Goal: Task Accomplishment & Management: Manage account settings

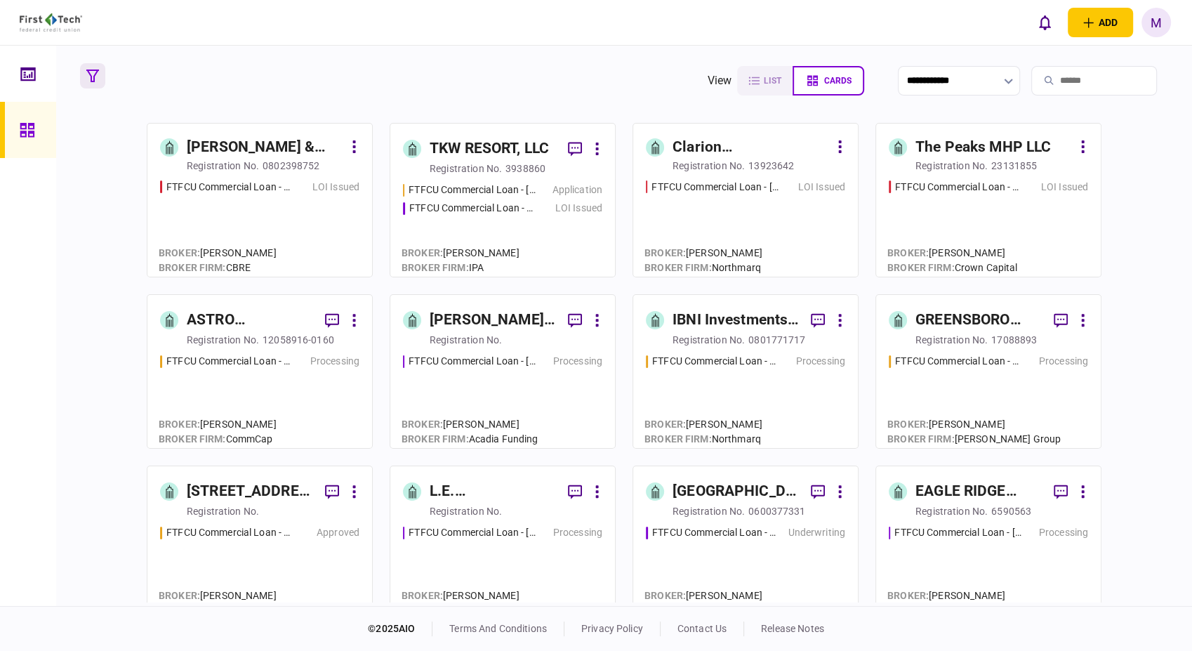
click at [91, 76] on icon "button" at bounding box center [92, 75] width 13 height 13
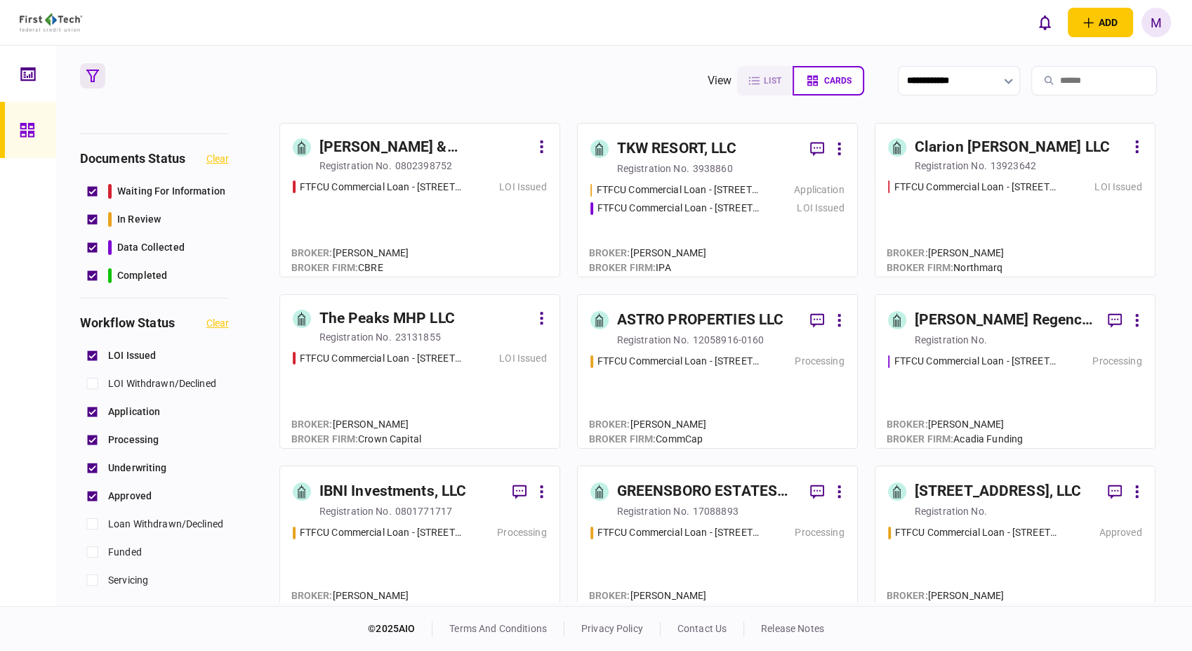
scroll to position [78, 0]
click at [359, 56] on section "**********" at bounding box center [624, 326] width 1136 height 560
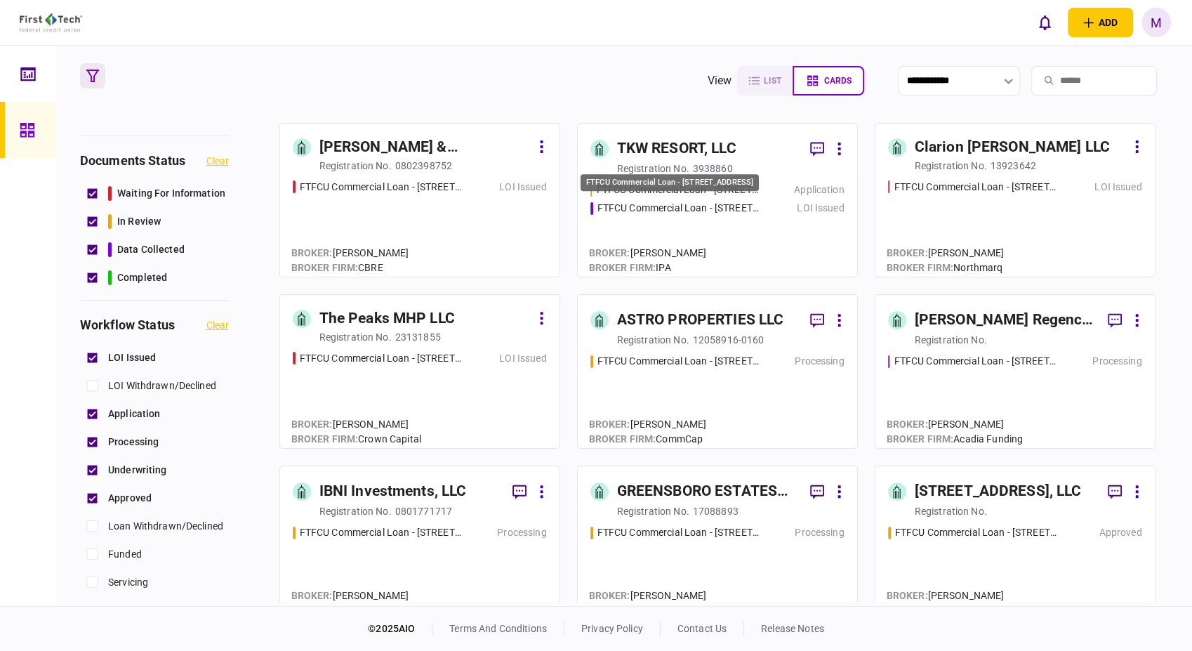
click at [697, 211] on div "FTFCU Commercial Loan - [STREET_ADDRESS]" at bounding box center [679, 208] width 164 height 15
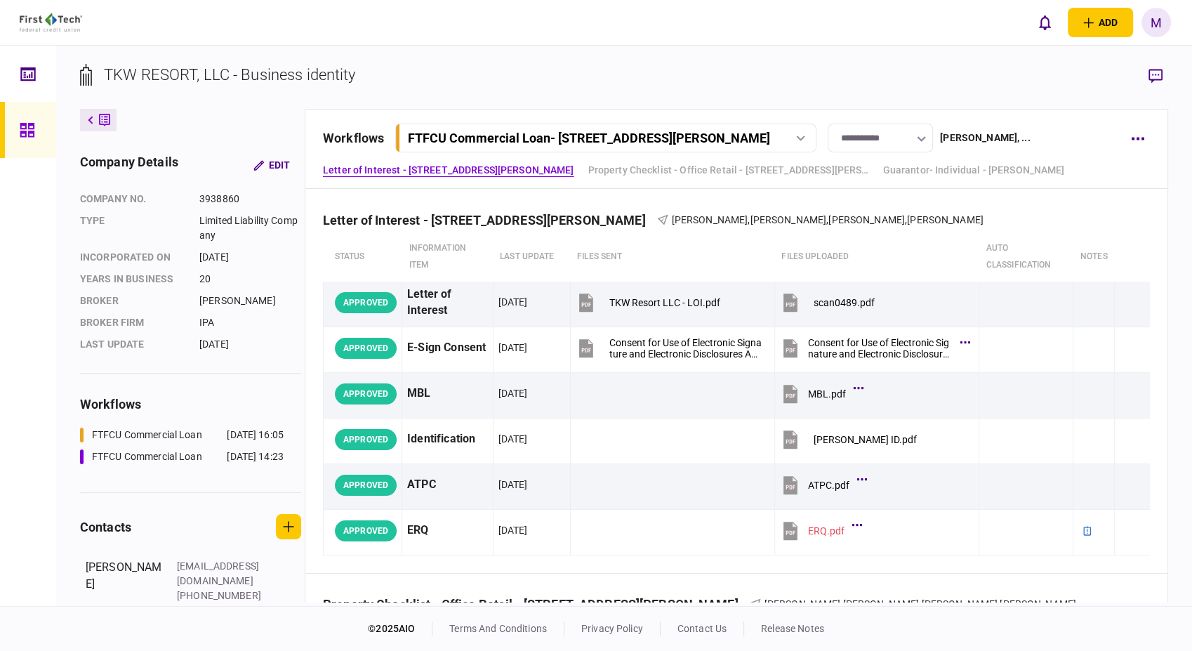
click at [712, 138] on div "FTFCU Commercial Loan - 1402 Boone Street" at bounding box center [589, 138] width 363 height 15
click at [664, 197] on link "FTFCU Commercial Loan - 2410 Charleston Highway 19 Aug 2025 14:23" at bounding box center [607, 196] width 403 height 29
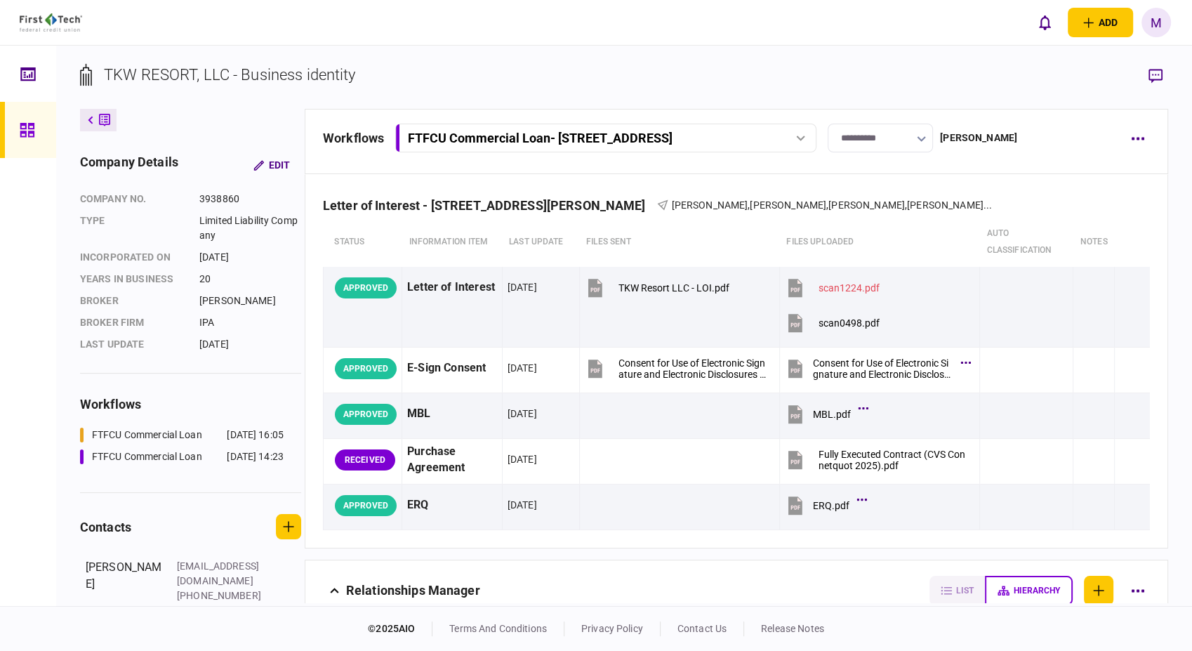
click at [926, 137] on icon "button" at bounding box center [921, 139] width 9 height 6
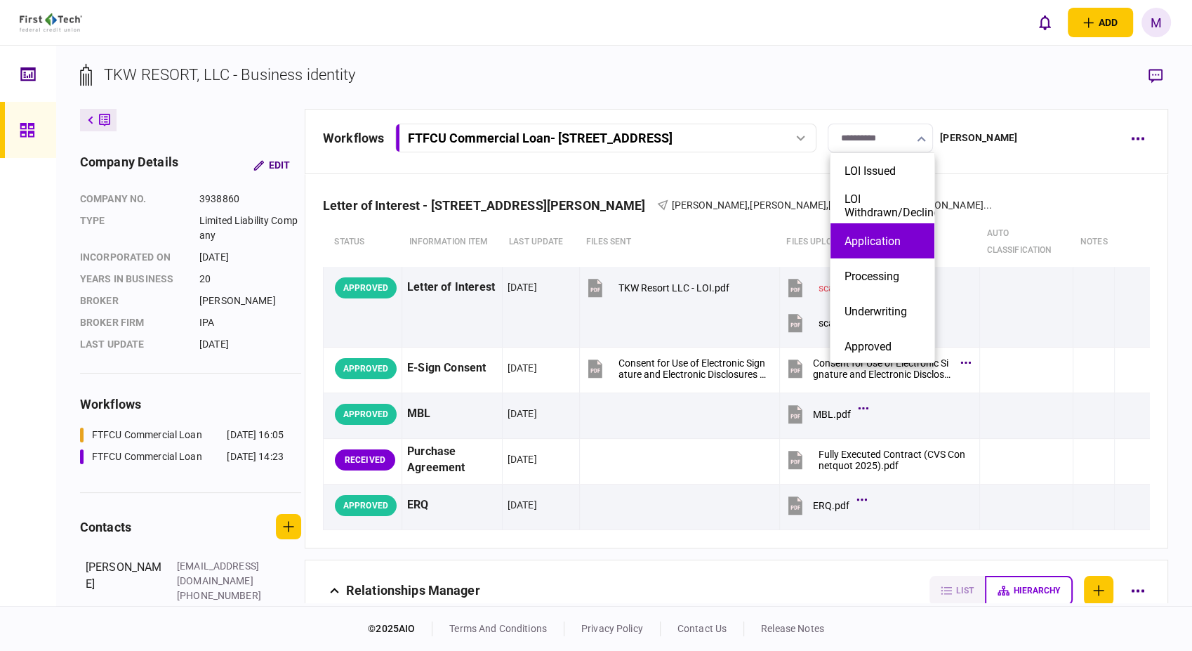
click at [901, 244] on button "Application" at bounding box center [882, 240] width 76 height 13
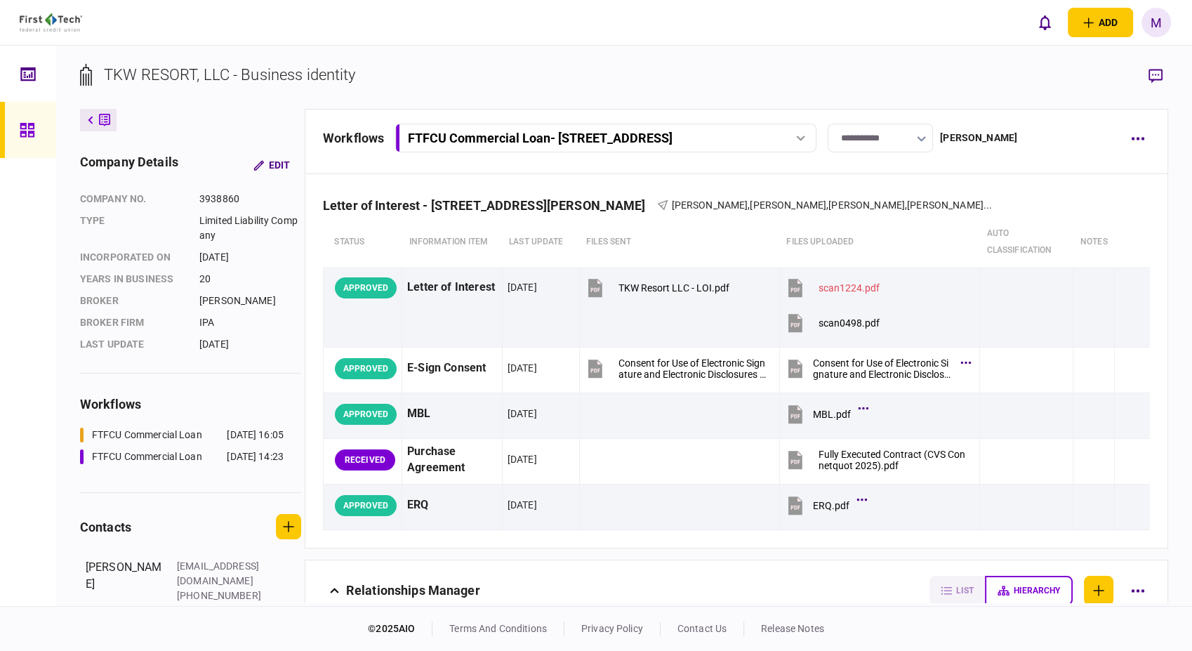
click at [928, 140] on input "**********" at bounding box center [879, 138] width 105 height 29
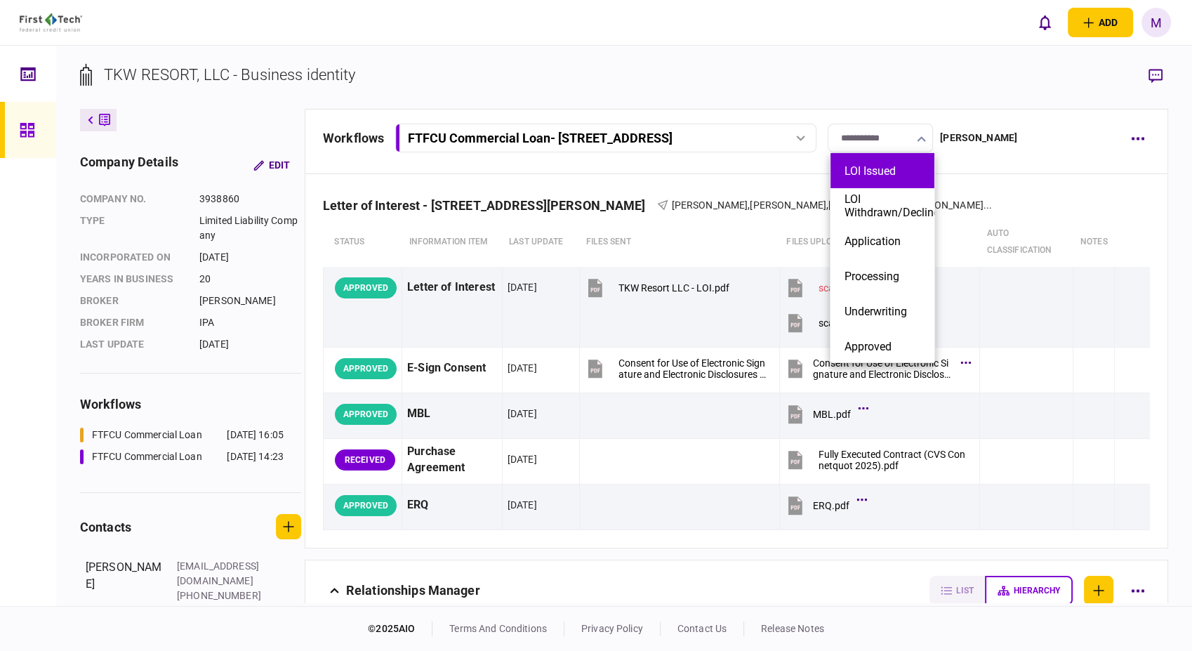
click at [905, 172] on button "LOI Issued" at bounding box center [882, 170] width 76 height 13
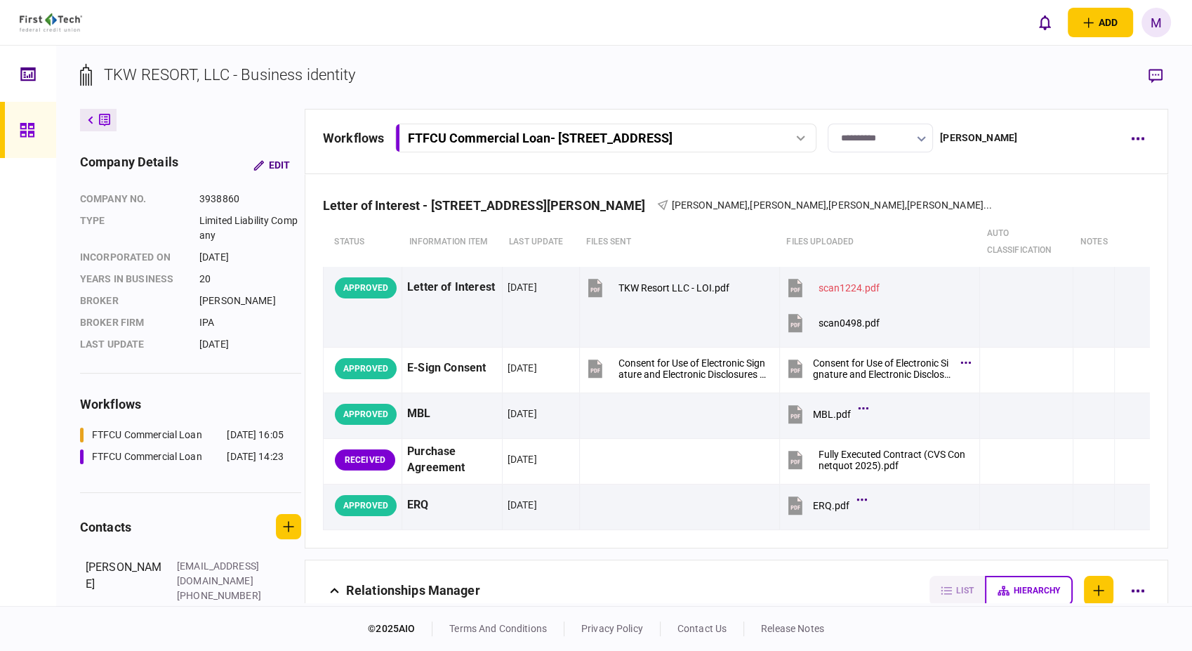
click at [926, 137] on icon "button" at bounding box center [921, 139] width 9 height 6
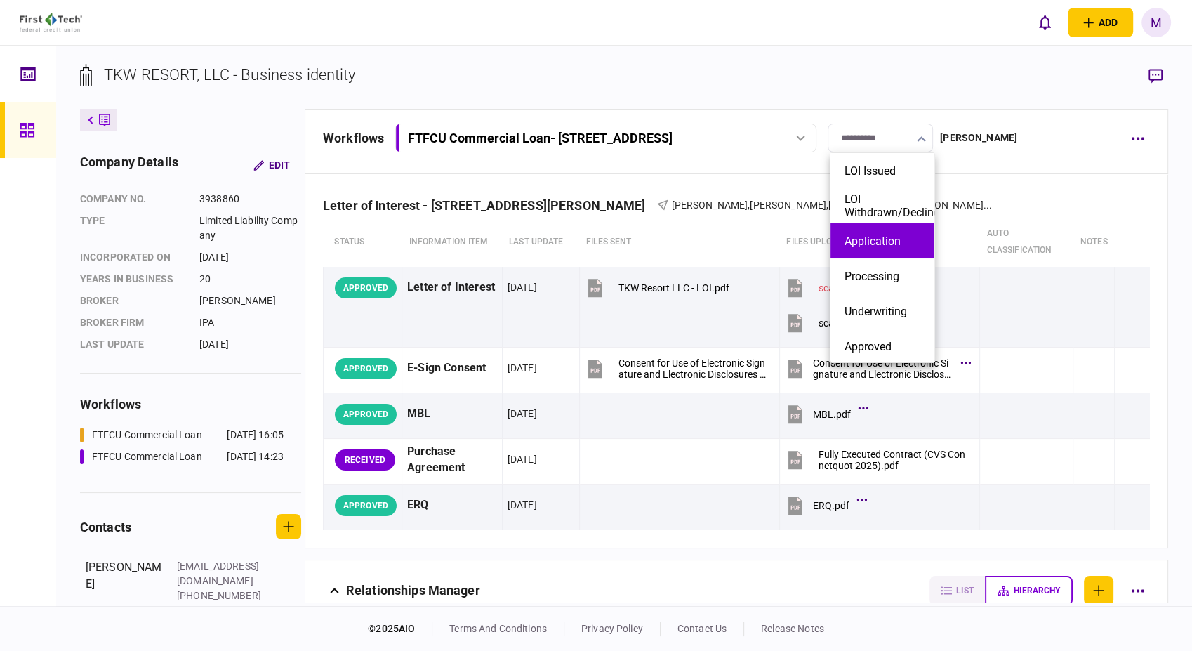
click at [889, 234] on button "Application" at bounding box center [882, 240] width 76 height 13
type input "**********"
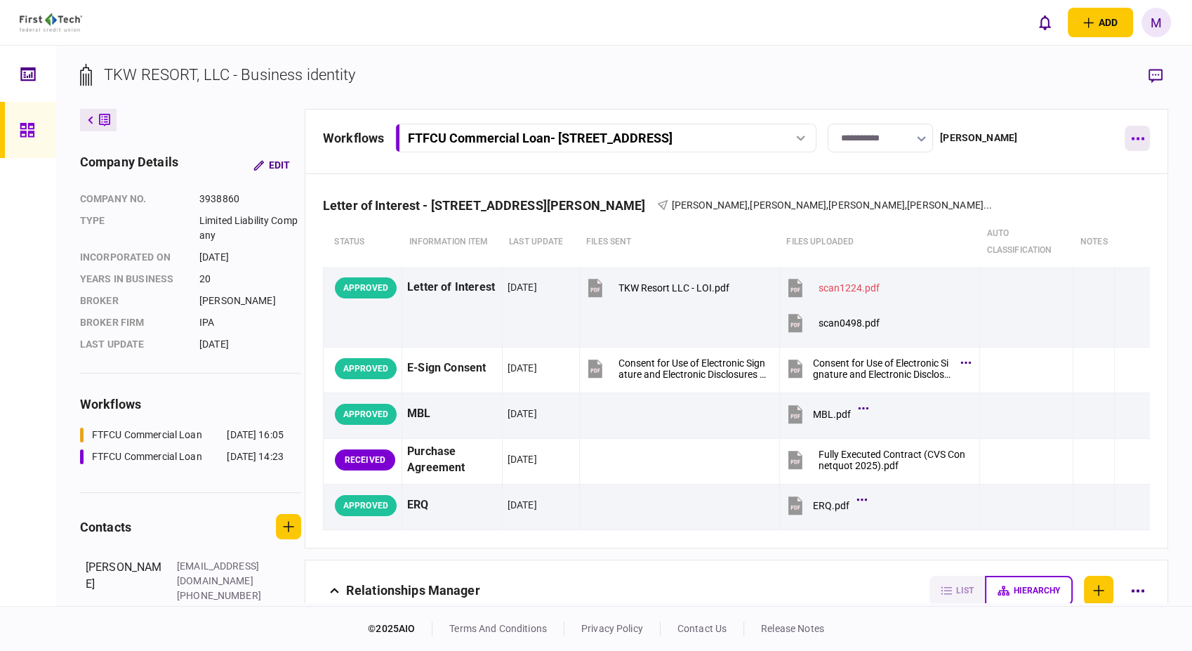
click at [1145, 140] on button "button" at bounding box center [1136, 138] width 25 height 25
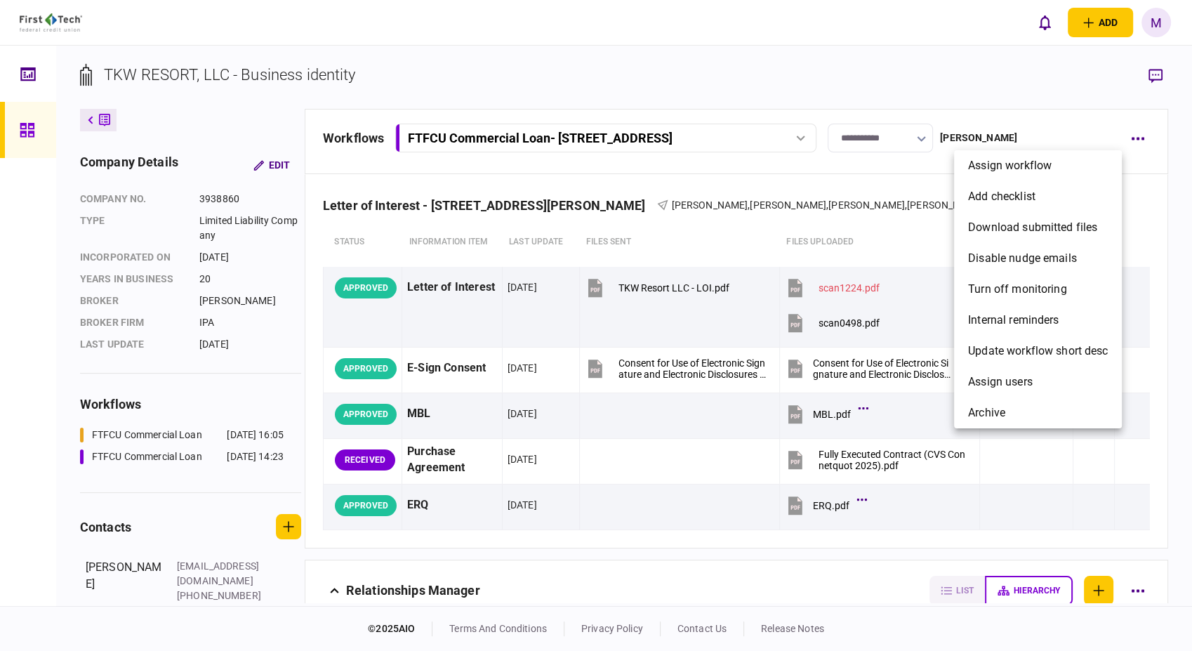
click at [1134, 133] on div at bounding box center [596, 325] width 1192 height 651
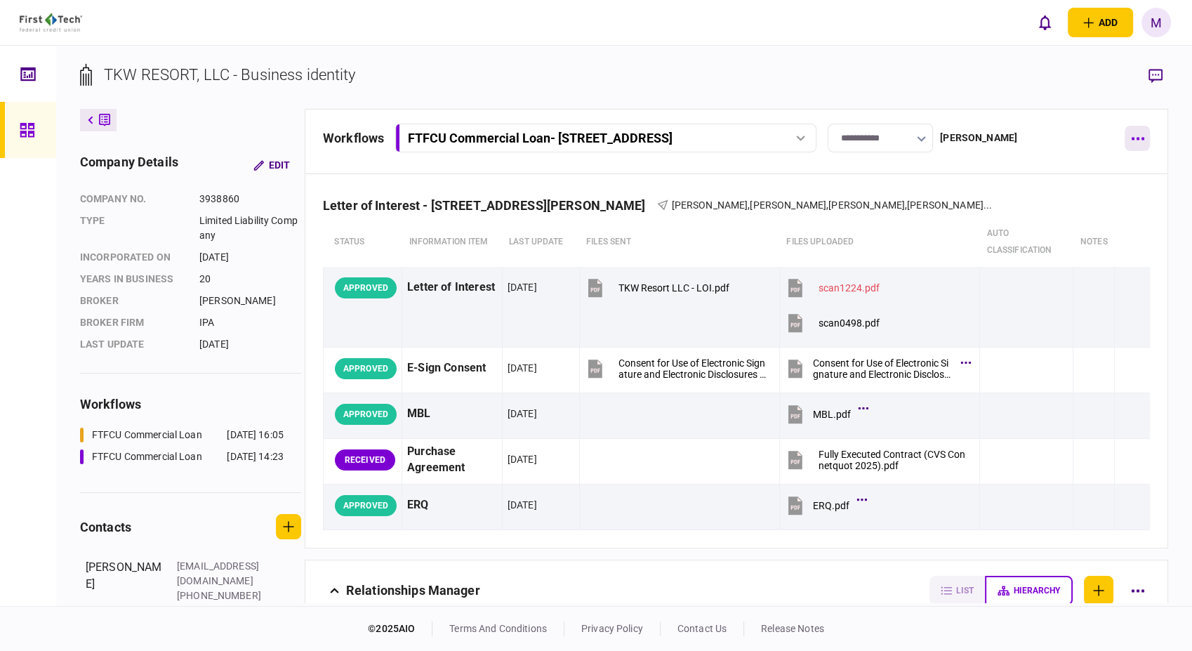
click at [1131, 138] on icon "button" at bounding box center [1137, 139] width 13 height 4
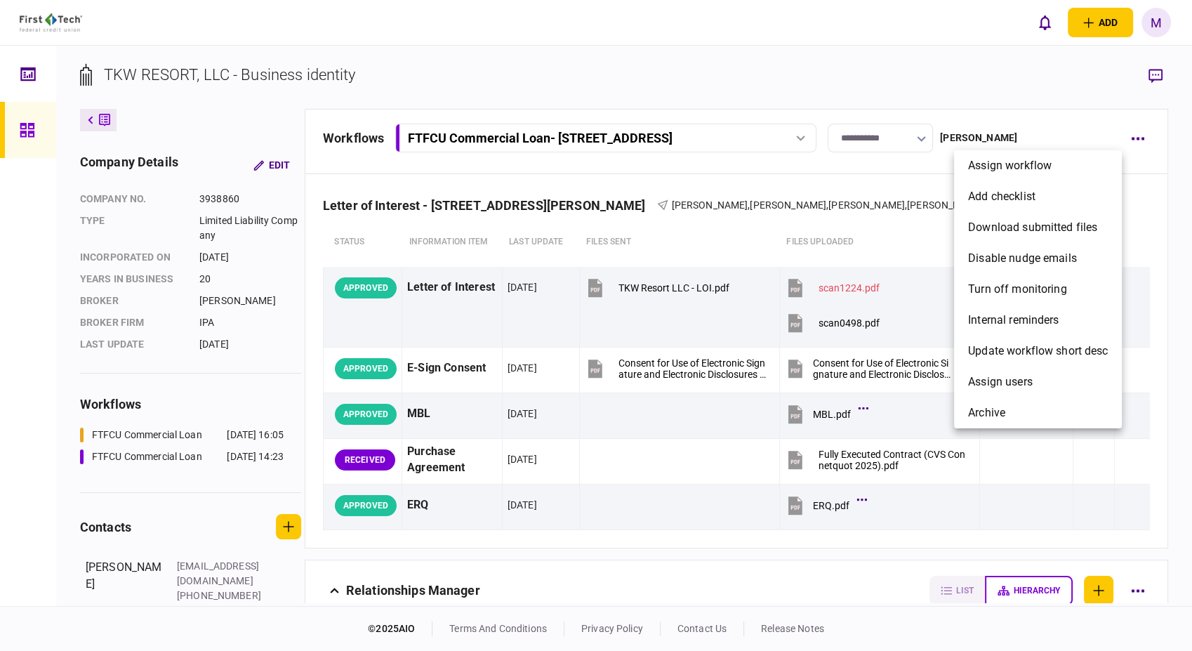
click at [1016, 135] on div at bounding box center [596, 325] width 1192 height 651
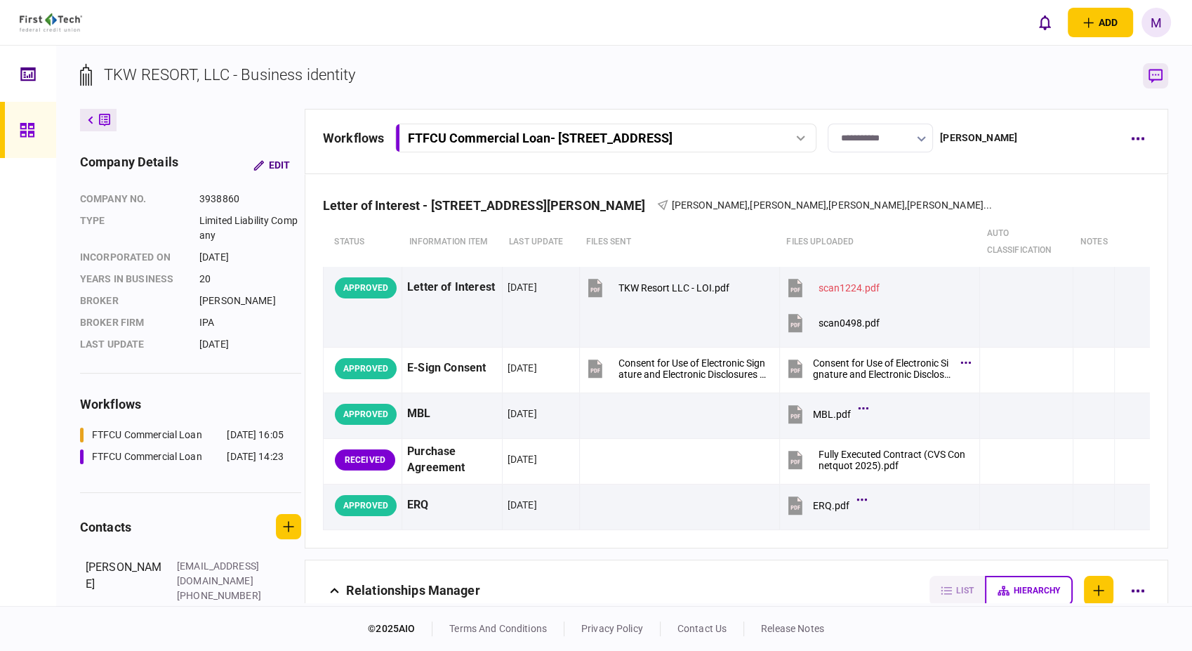
click at [1159, 72] on icon "button" at bounding box center [1155, 76] width 14 height 15
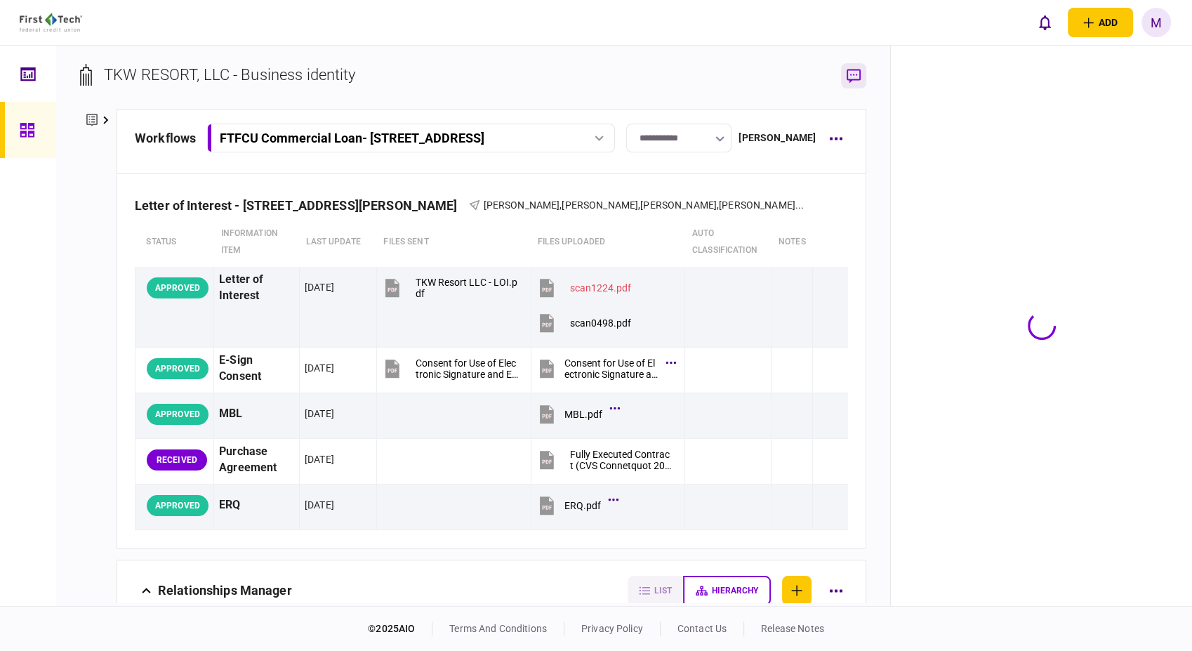
click at [848, 76] on icon "button" at bounding box center [853, 76] width 14 height 15
click at [786, 138] on div "[PERSON_NAME]" at bounding box center [776, 138] width 77 height 15
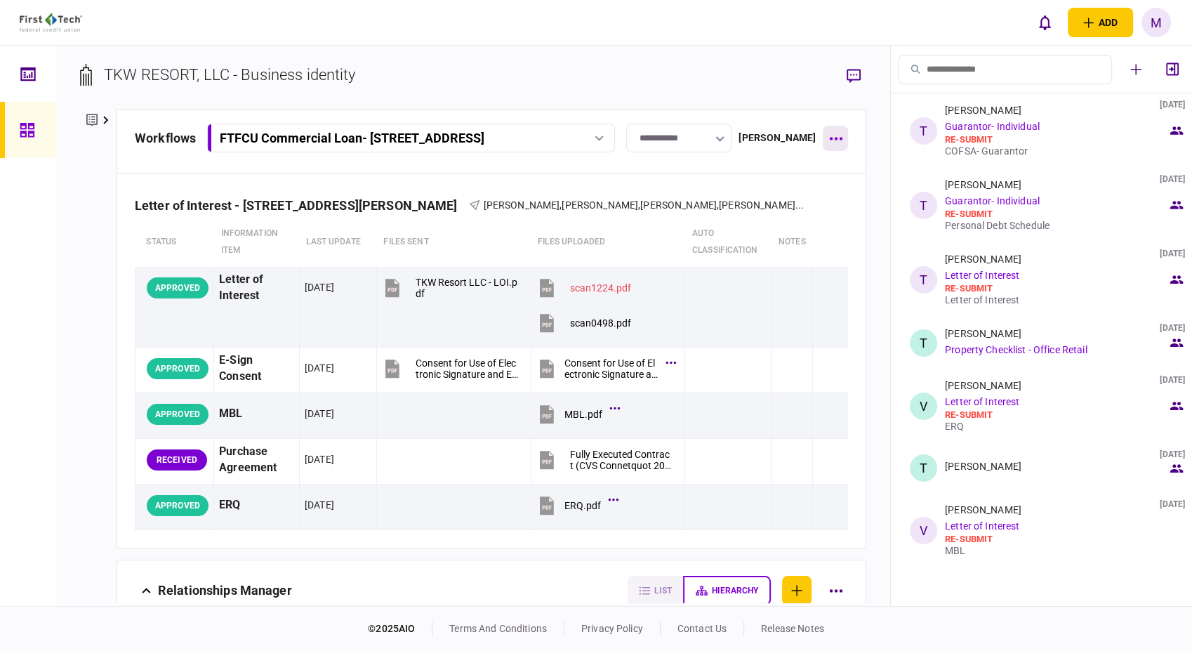
click at [830, 138] on icon "button" at bounding box center [835, 139] width 13 height 3
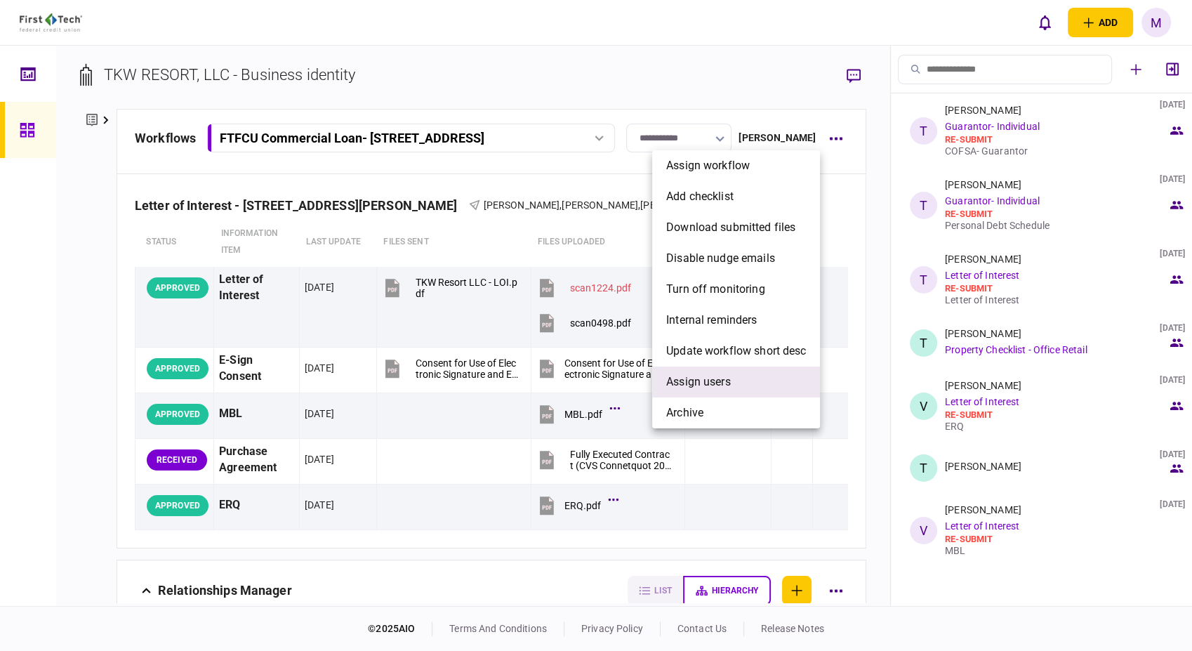
click at [714, 385] on span "Assign users" at bounding box center [698, 381] width 65 height 17
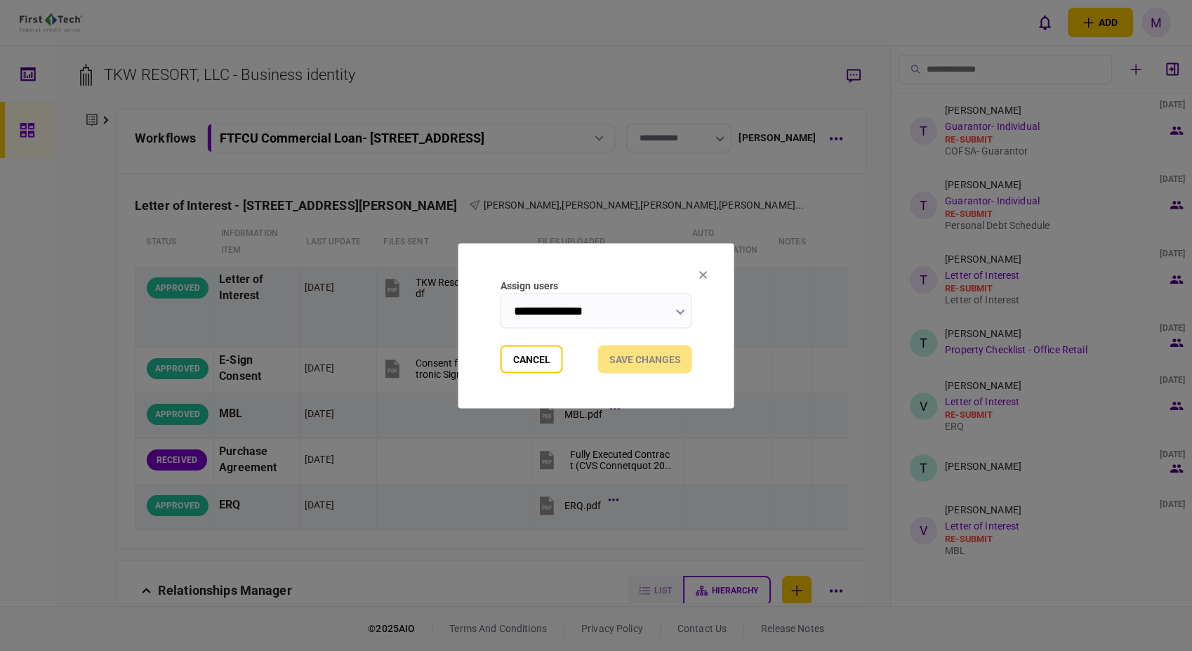
click at [684, 314] on icon "button" at bounding box center [680, 312] width 9 height 6
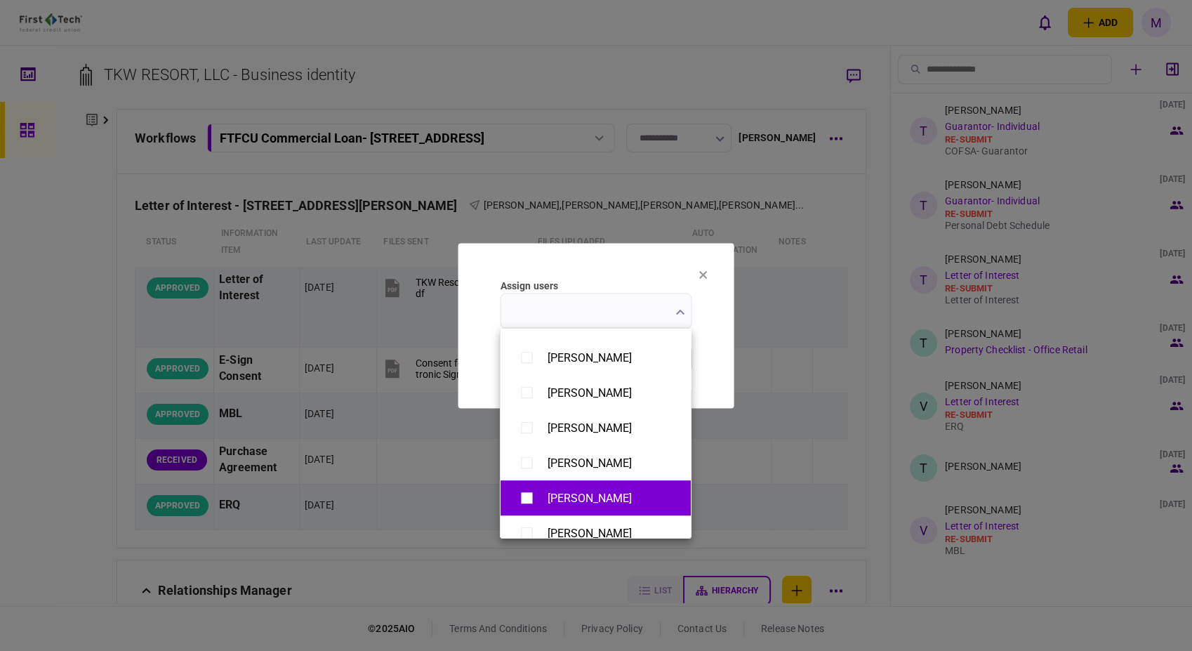
scroll to position [858, 0]
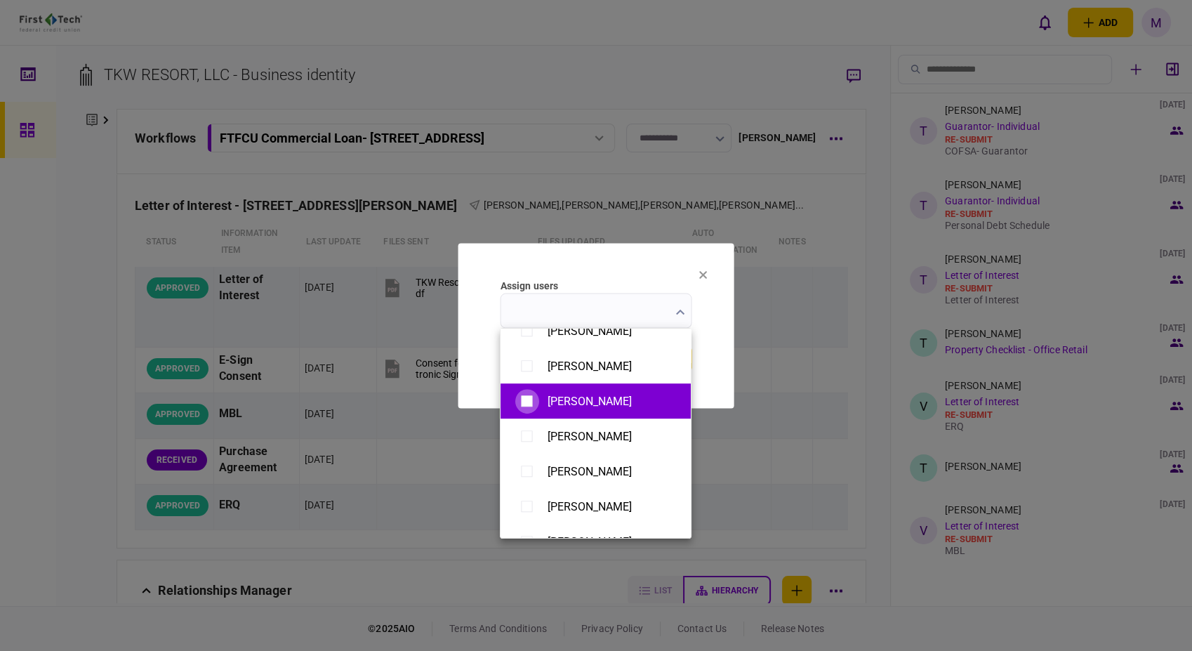
type input "**********"
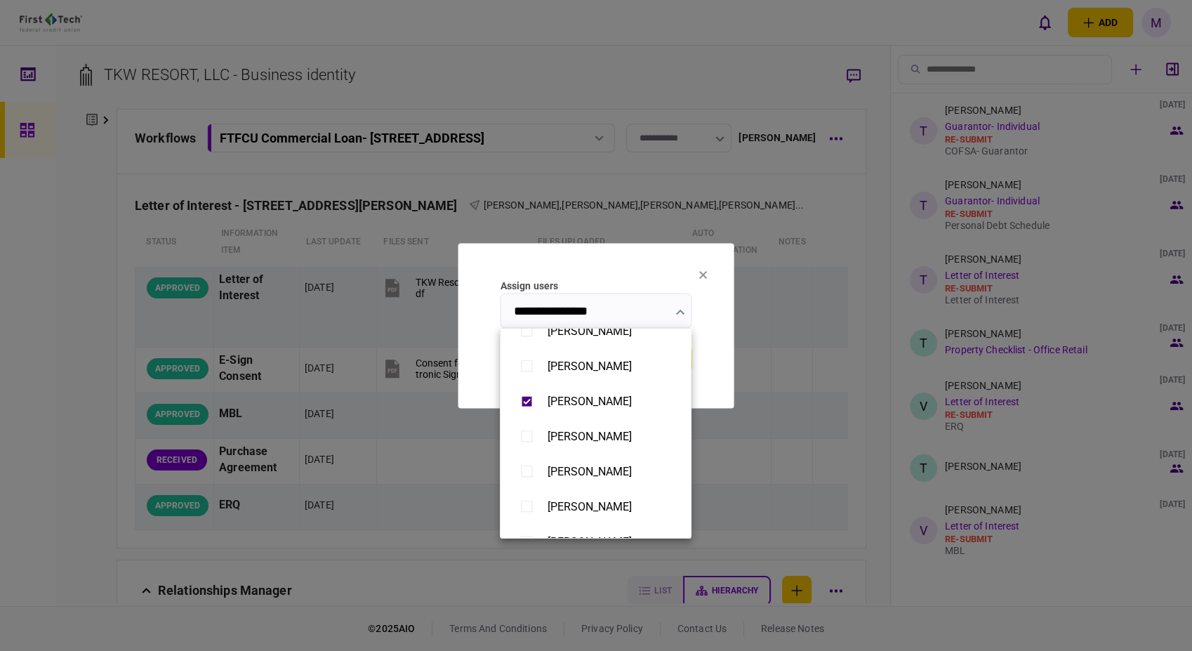
click at [700, 375] on div at bounding box center [596, 325] width 1192 height 651
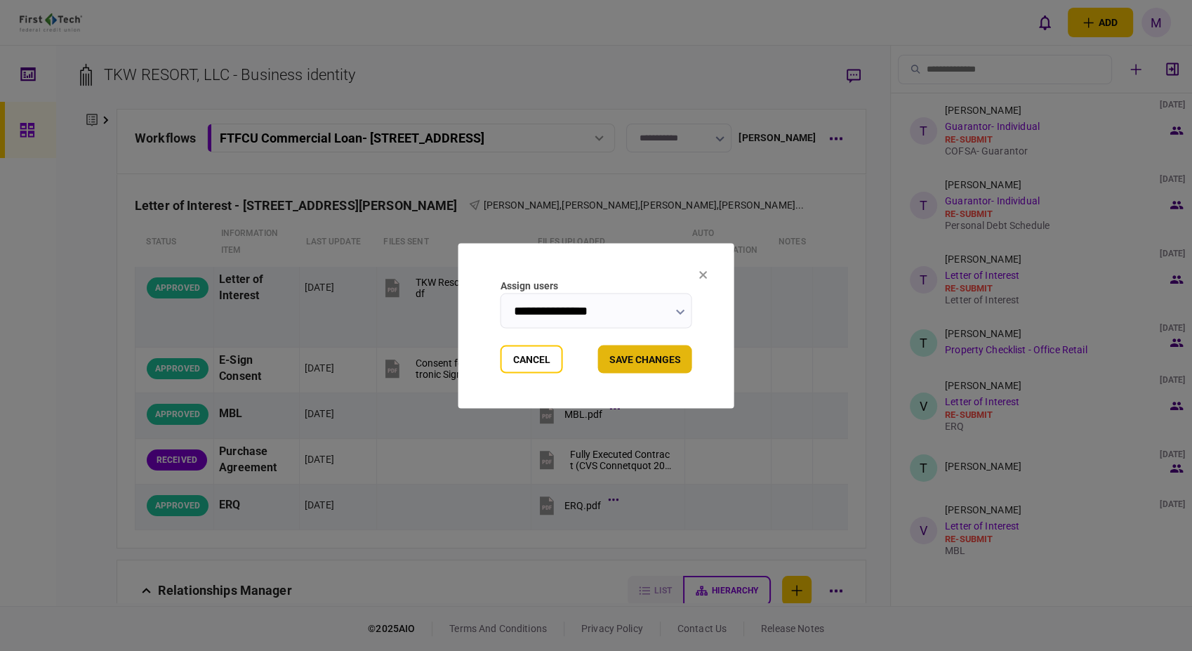
click at [634, 359] on button "Save changes" at bounding box center [645, 359] width 94 height 28
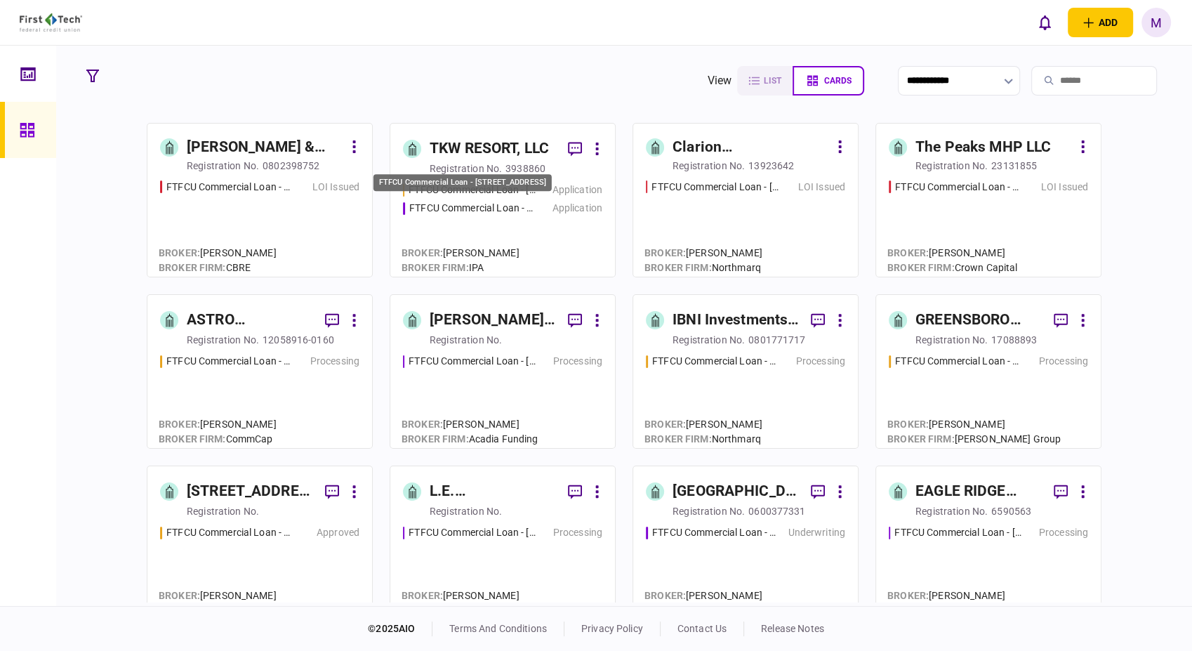
click at [504, 212] on div "FTFCU Commercial Loan - [STREET_ADDRESS]" at bounding box center [472, 208] width 126 height 15
click at [274, 390] on div "FTFCU Commercial Loan - [STREET_ADDRESS] Price UT Processing" at bounding box center [259, 394] width 199 height 81
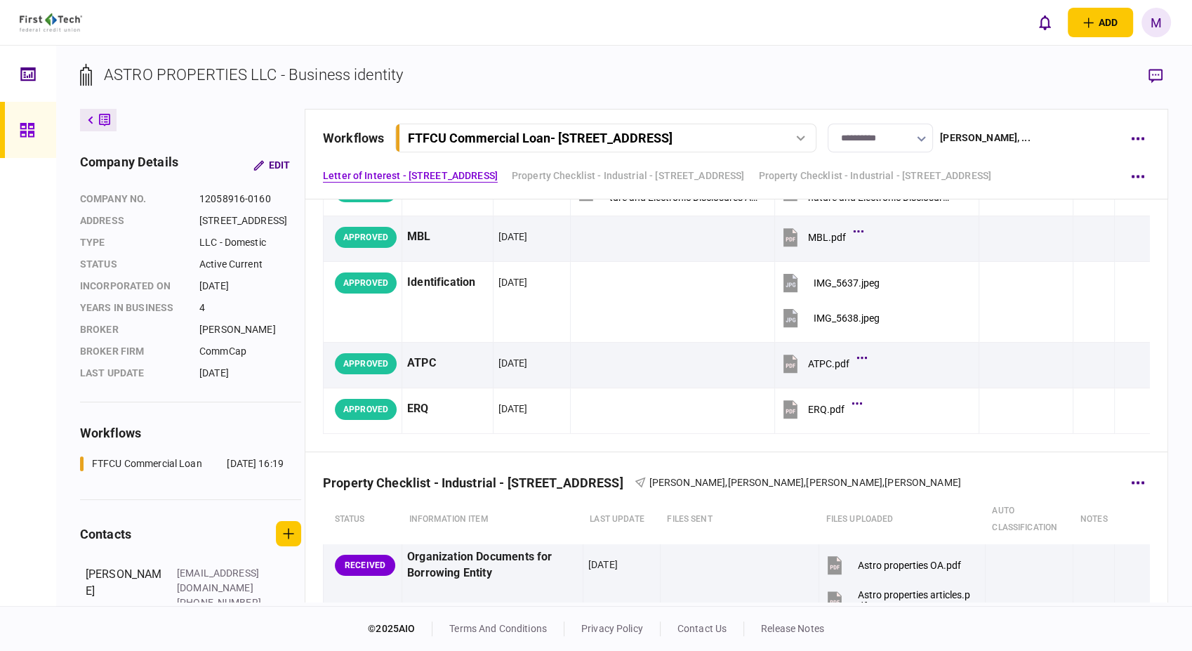
scroll to position [390, 0]
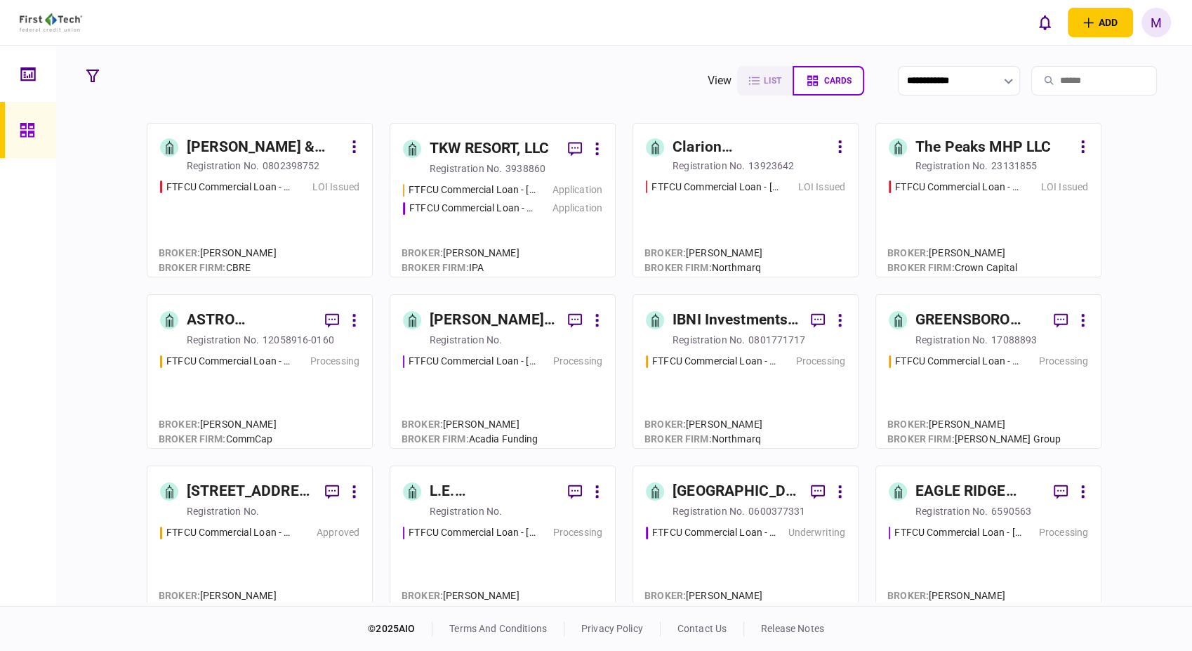
click at [528, 219] on div "FTFCU Commercial Loan - [STREET_ADDRESS][PERSON_NAME] Application FTFCU Commerc…" at bounding box center [502, 222] width 199 height 81
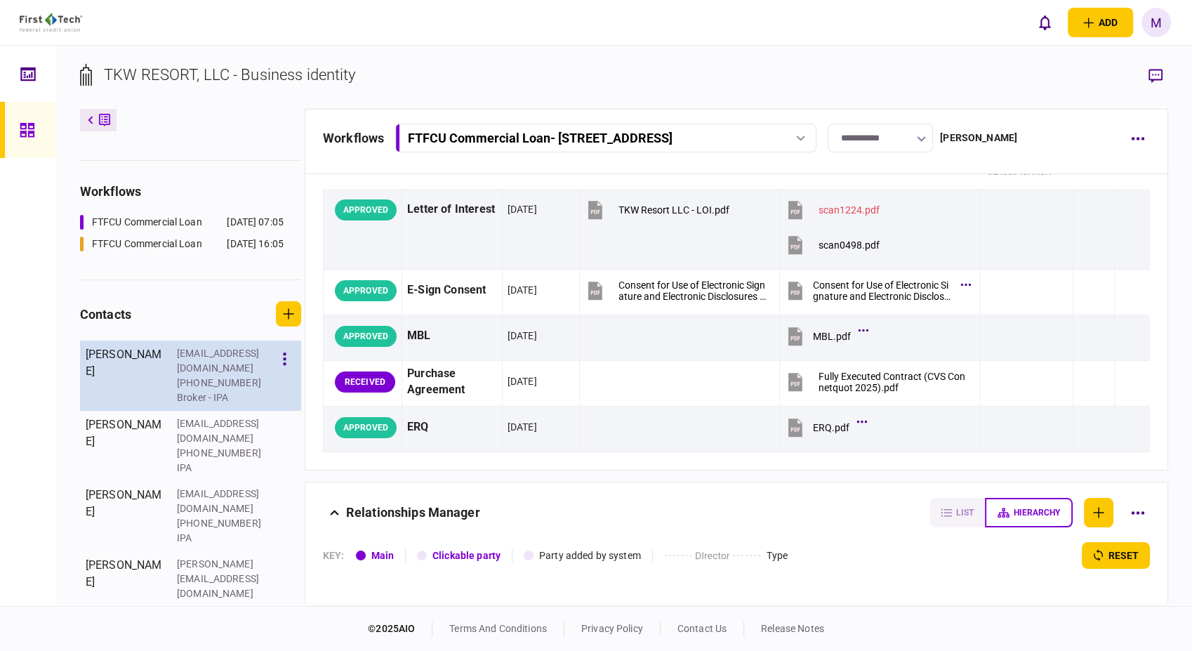
scroll to position [312, 0]
